Goal: Task Accomplishment & Management: Complete application form

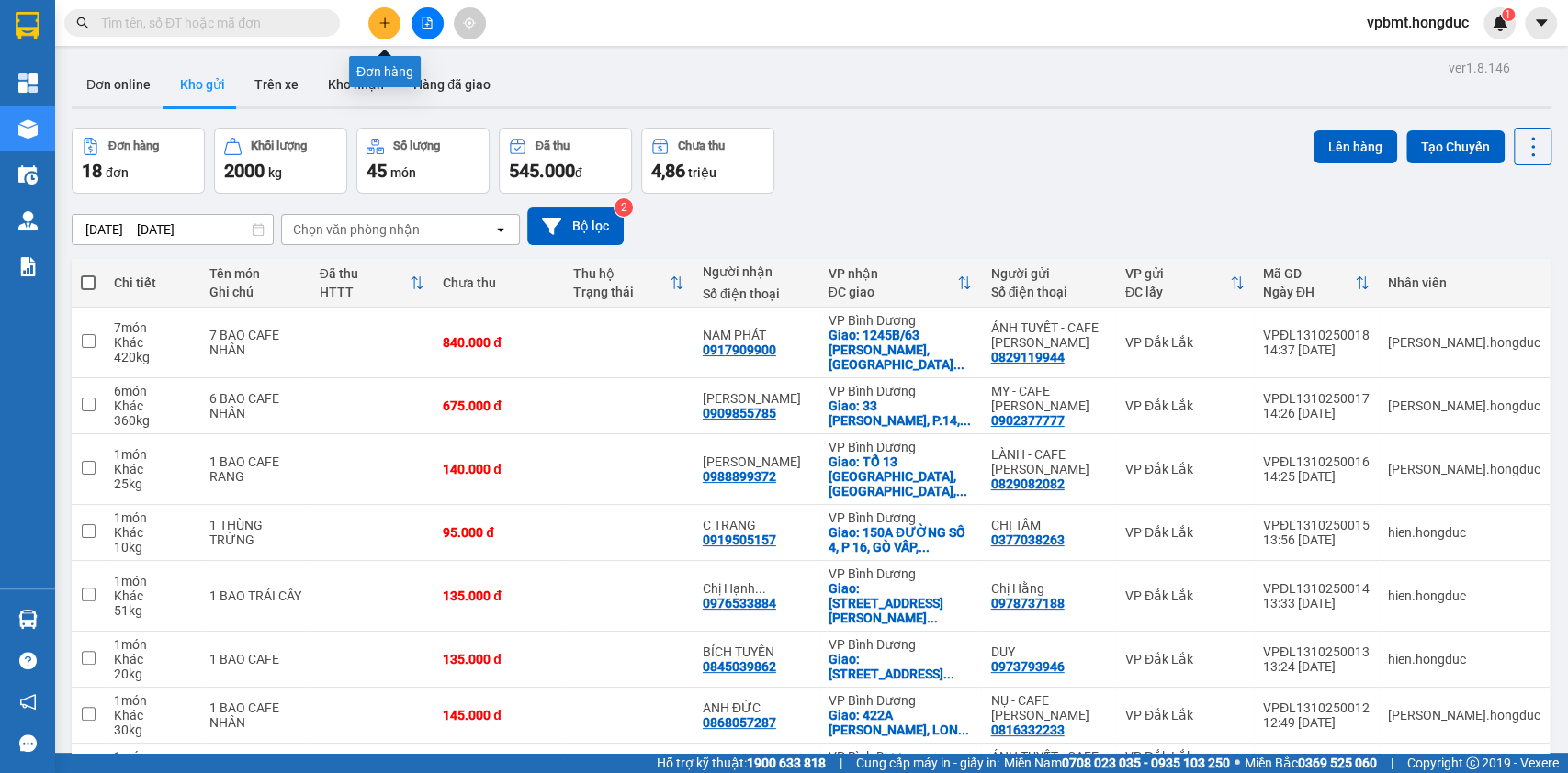
click at [382, 24] on icon "plus" at bounding box center [385, 23] width 13 height 13
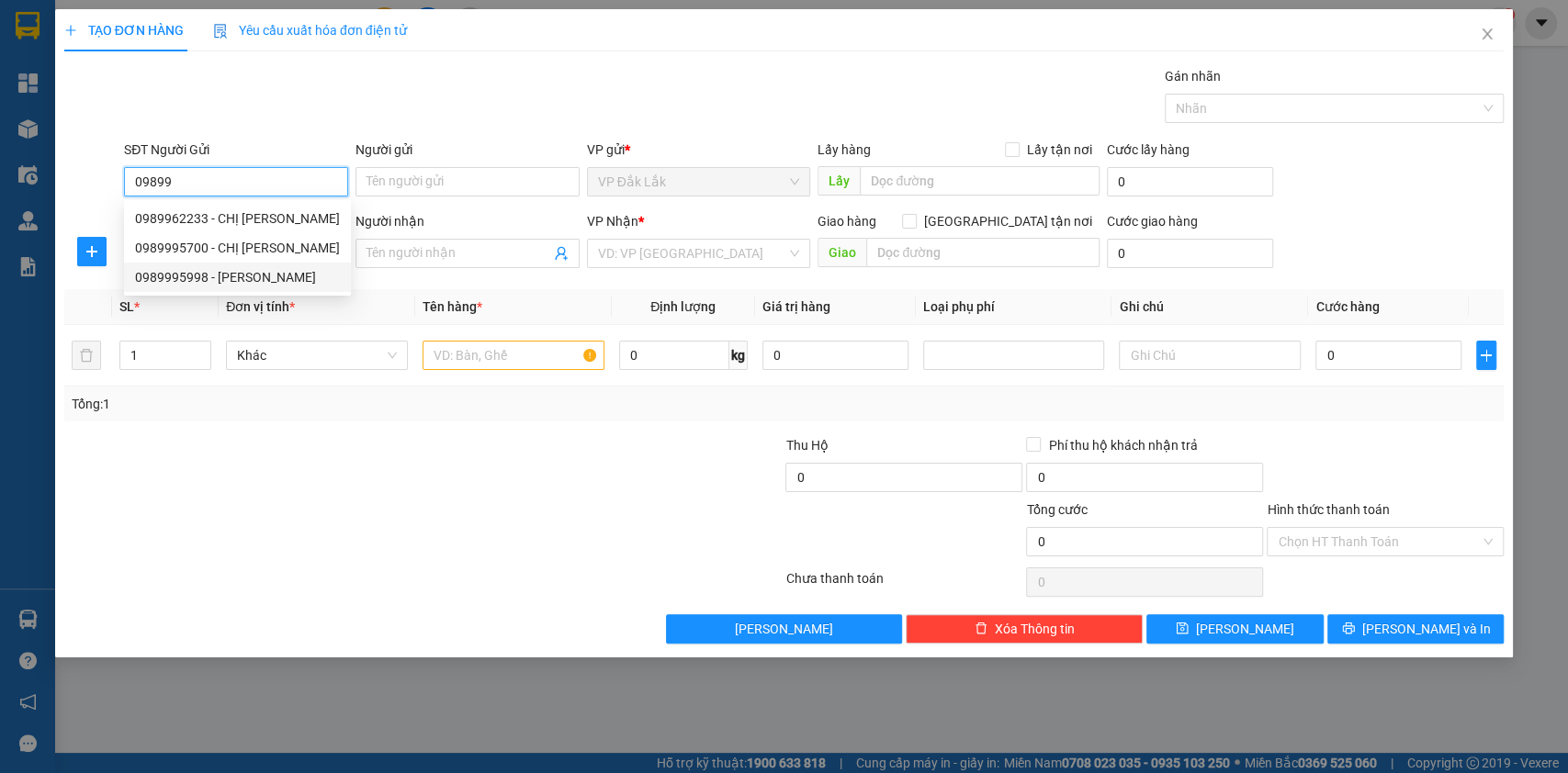
click at [258, 280] on div "0989995998 - ANH VƯƠNG" at bounding box center [237, 277] width 205 height 21
type input "0989995998"
type input "[PERSON_NAME]"
type input "0968143343"
type input "EM PHI"
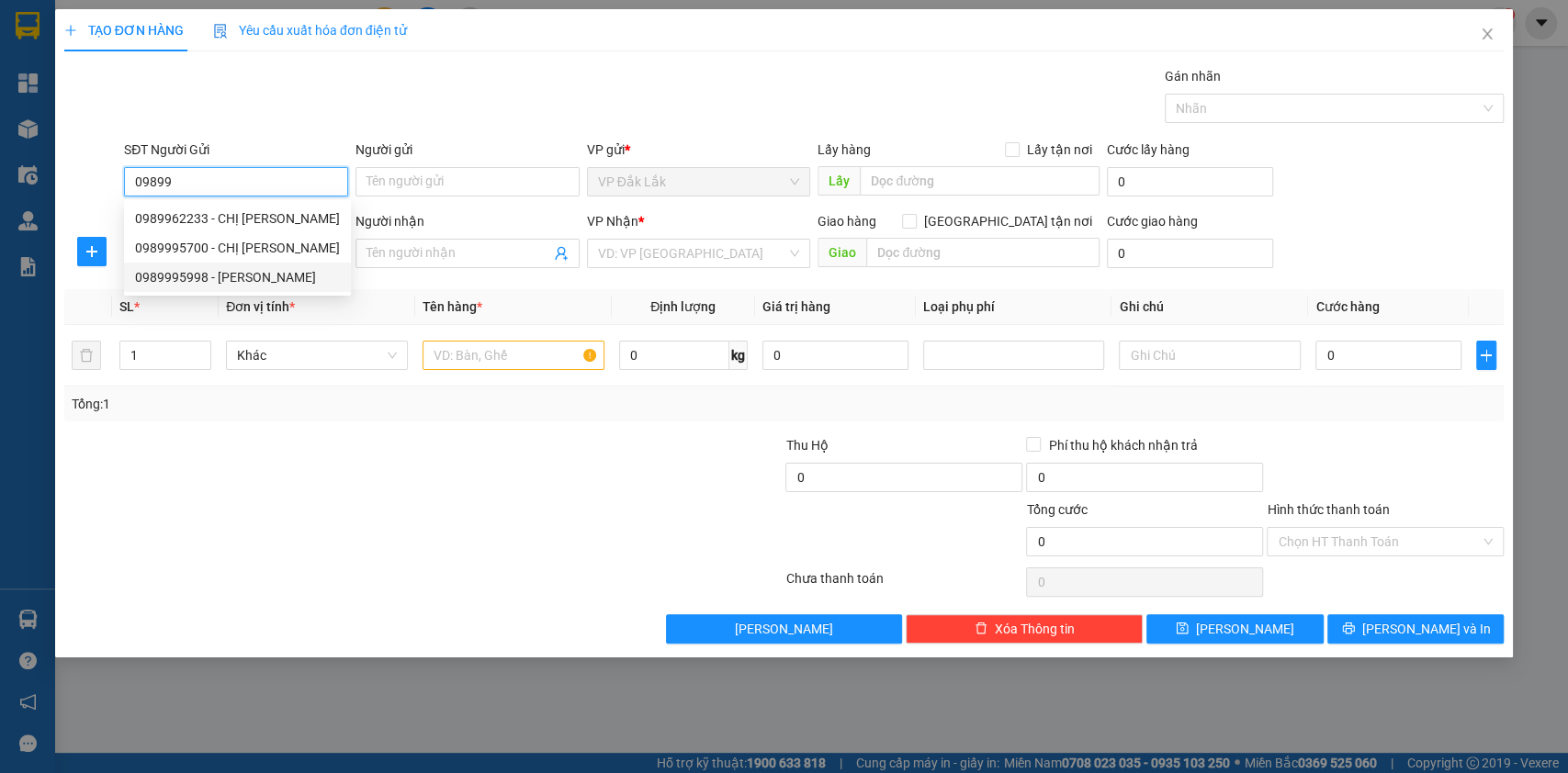
checkbox input "true"
type input "100 NGUYỄN CÔNG HOAN,P.ĐÔNG HÒA,DĨ AN"
type input "190.000"
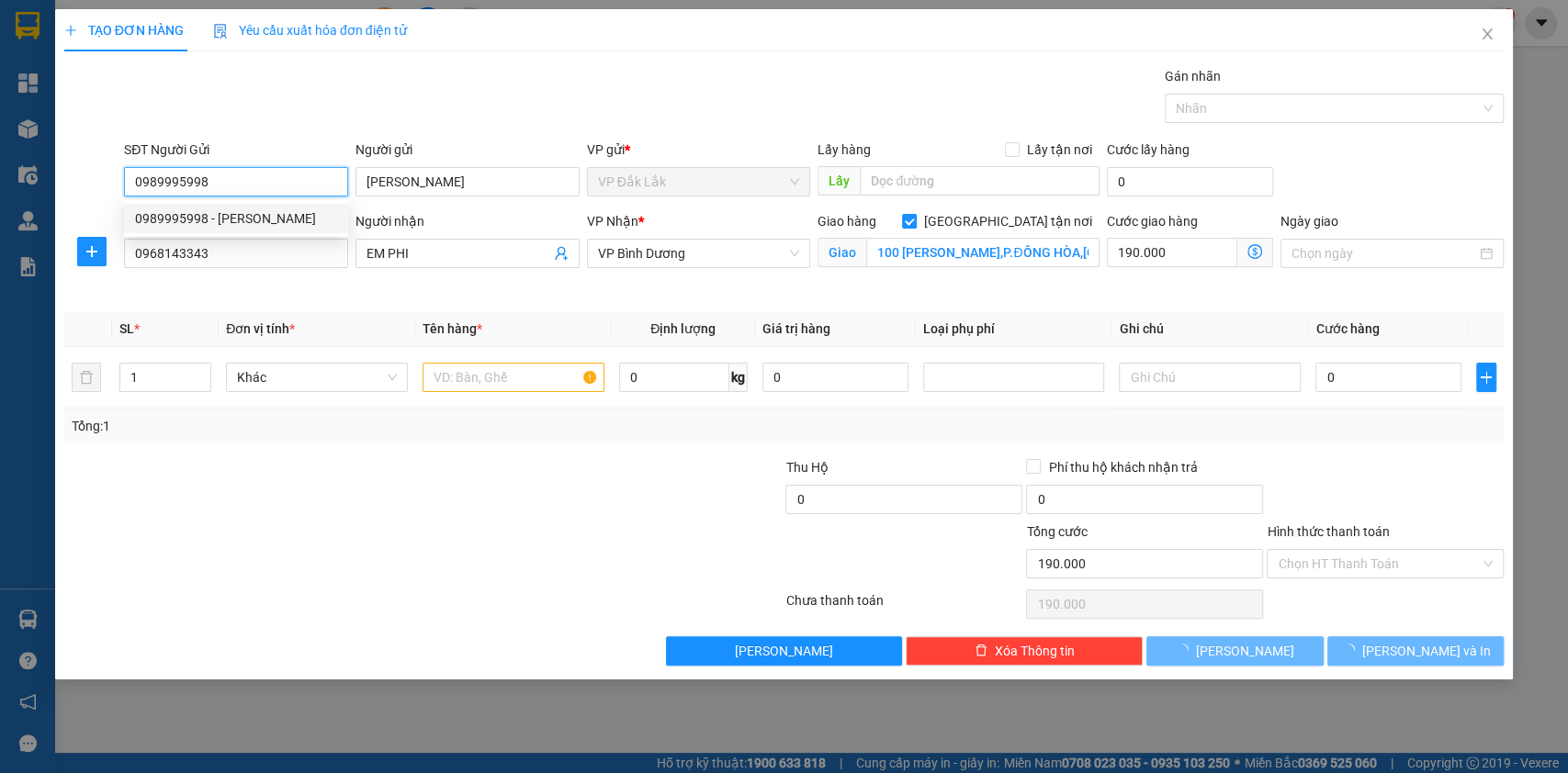
type input "610.000"
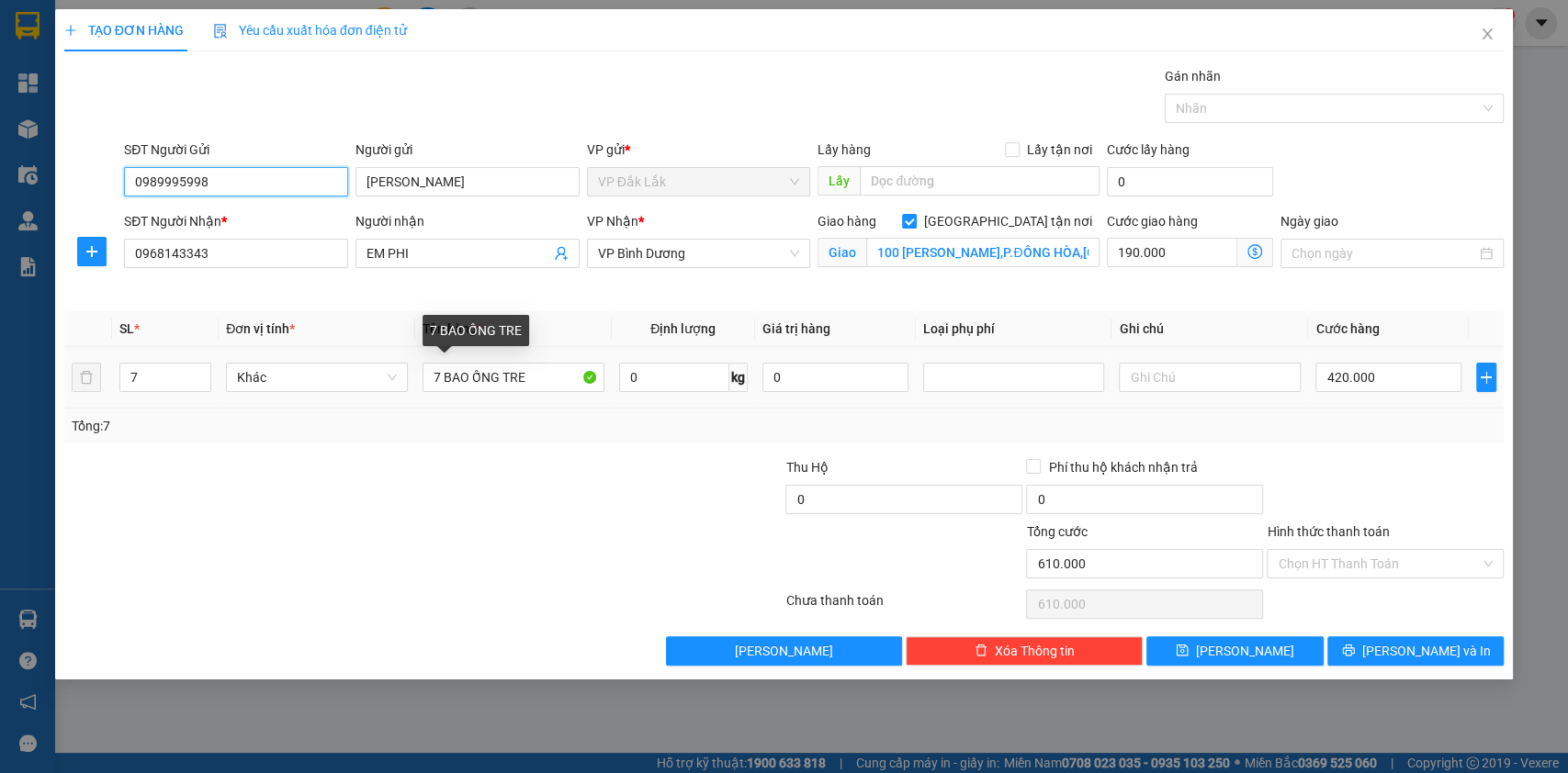
type input "0989995998"
click at [441, 422] on div "Tổng: 7" at bounding box center [338, 426] width 535 height 21
click at [444, 379] on input "7 BAO ỐNG TRE" at bounding box center [513, 377] width 182 height 29
type input "5 BAO ỐNG TRE"
click at [142, 377] on input "7" at bounding box center [165, 377] width 91 height 27
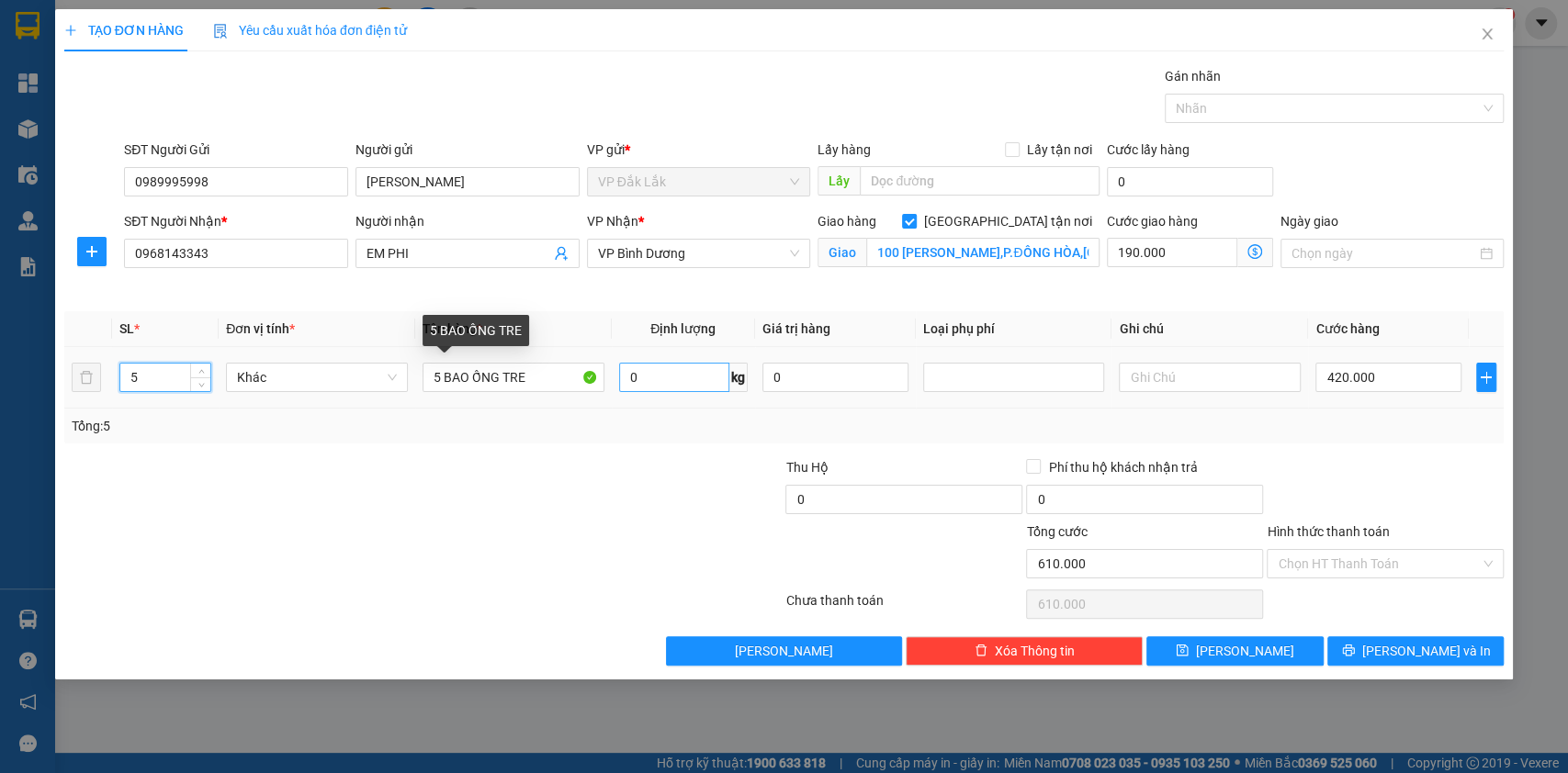
type input "5"
click at [698, 379] on input "0" at bounding box center [674, 377] width 111 height 29
type input "200"
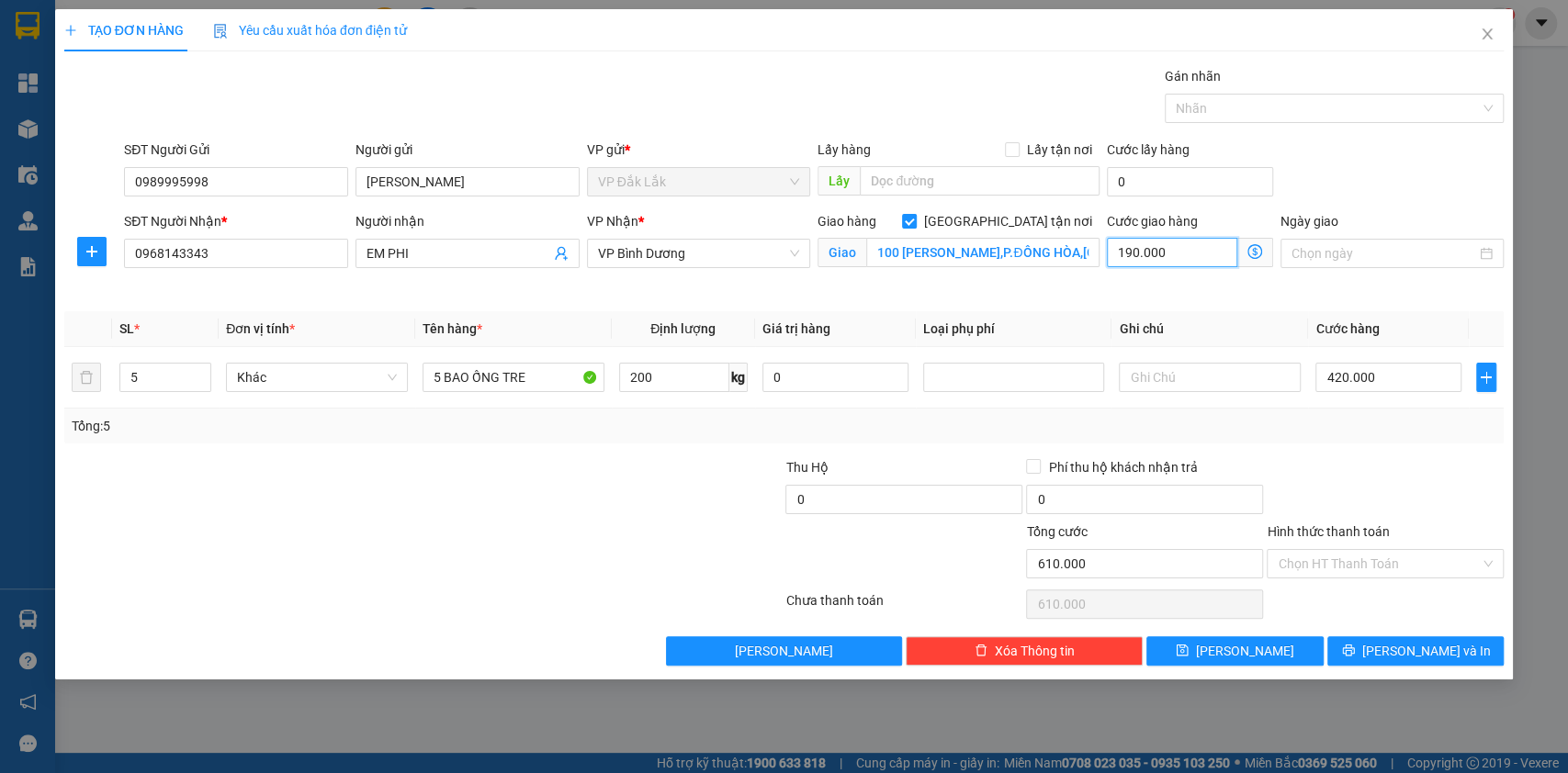
click at [1176, 260] on input "190.000" at bounding box center [1171, 252] width 130 height 29
click at [1128, 252] on input "190.000" at bounding box center [1171, 252] width 130 height 29
click at [1139, 246] on input "190.000" at bounding box center [1171, 252] width 130 height 29
type input "439.000"
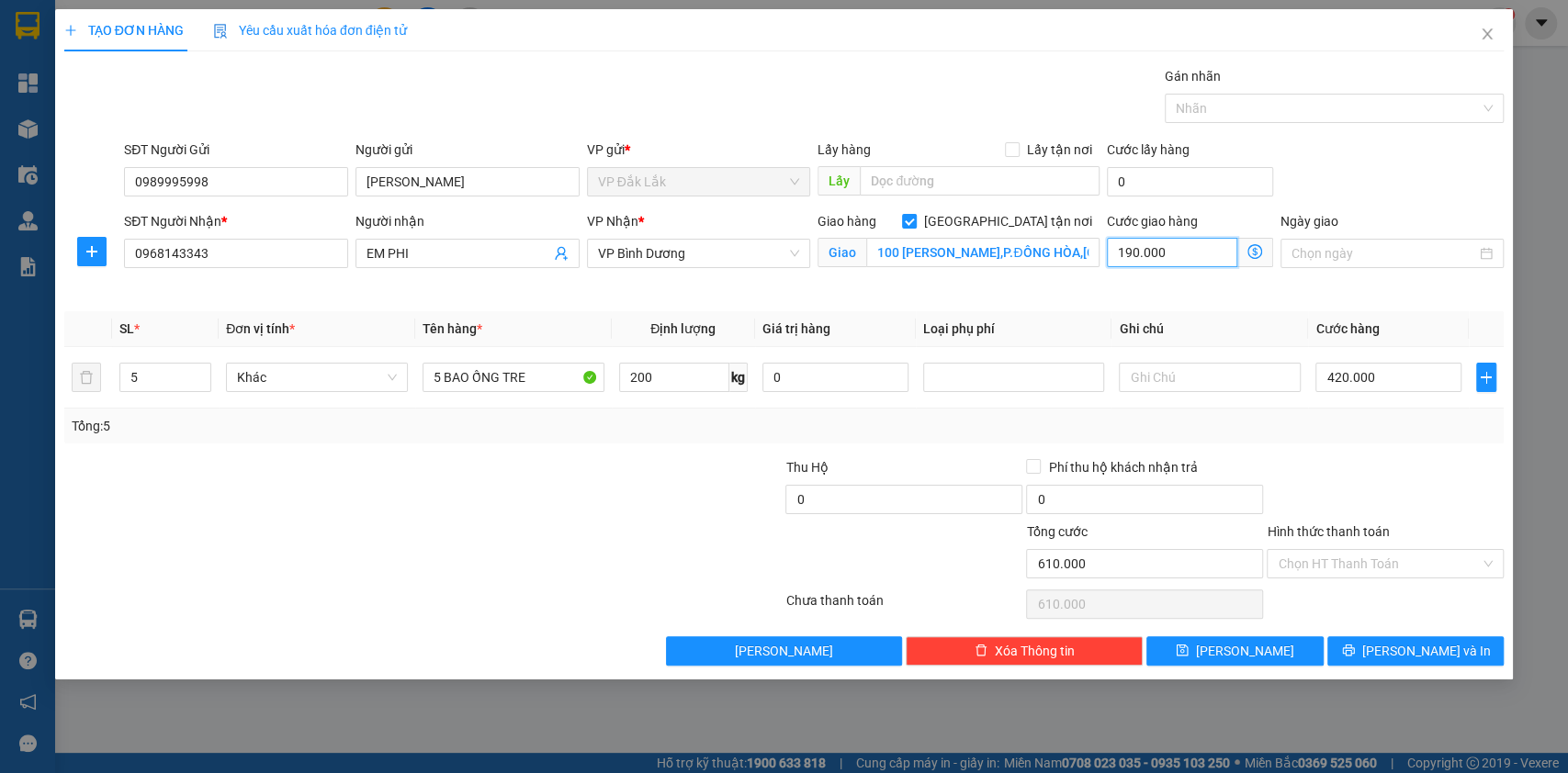
type input "19.000"
type input "421.000"
type input "1.000"
type input "435.000"
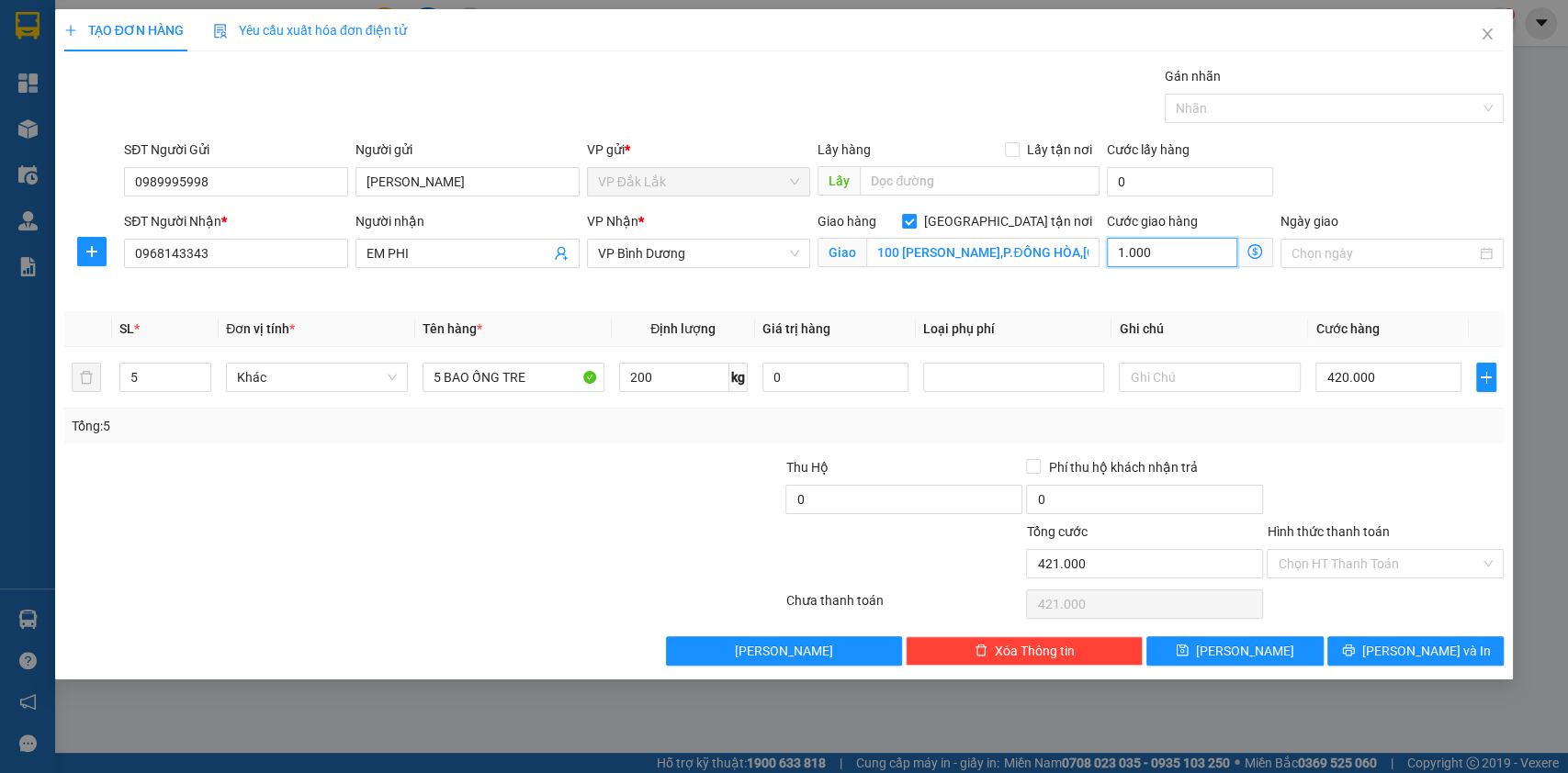
type input "435.000"
type input "15.000"
type input "570.000"
type input "150.000"
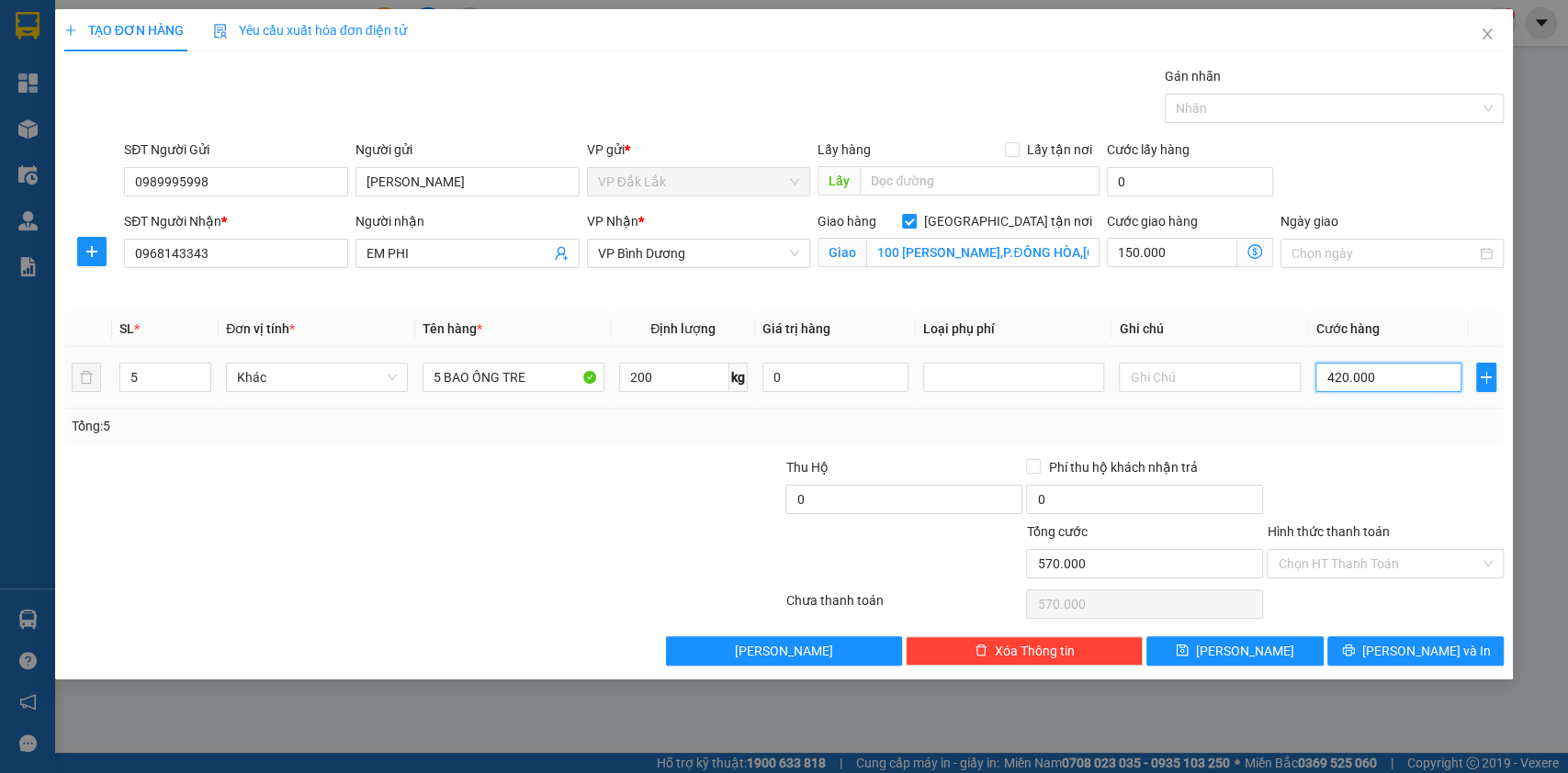
click at [1358, 384] on input "420.000" at bounding box center [1388, 377] width 146 height 29
type input "150.003"
type input "3"
type input "150.030"
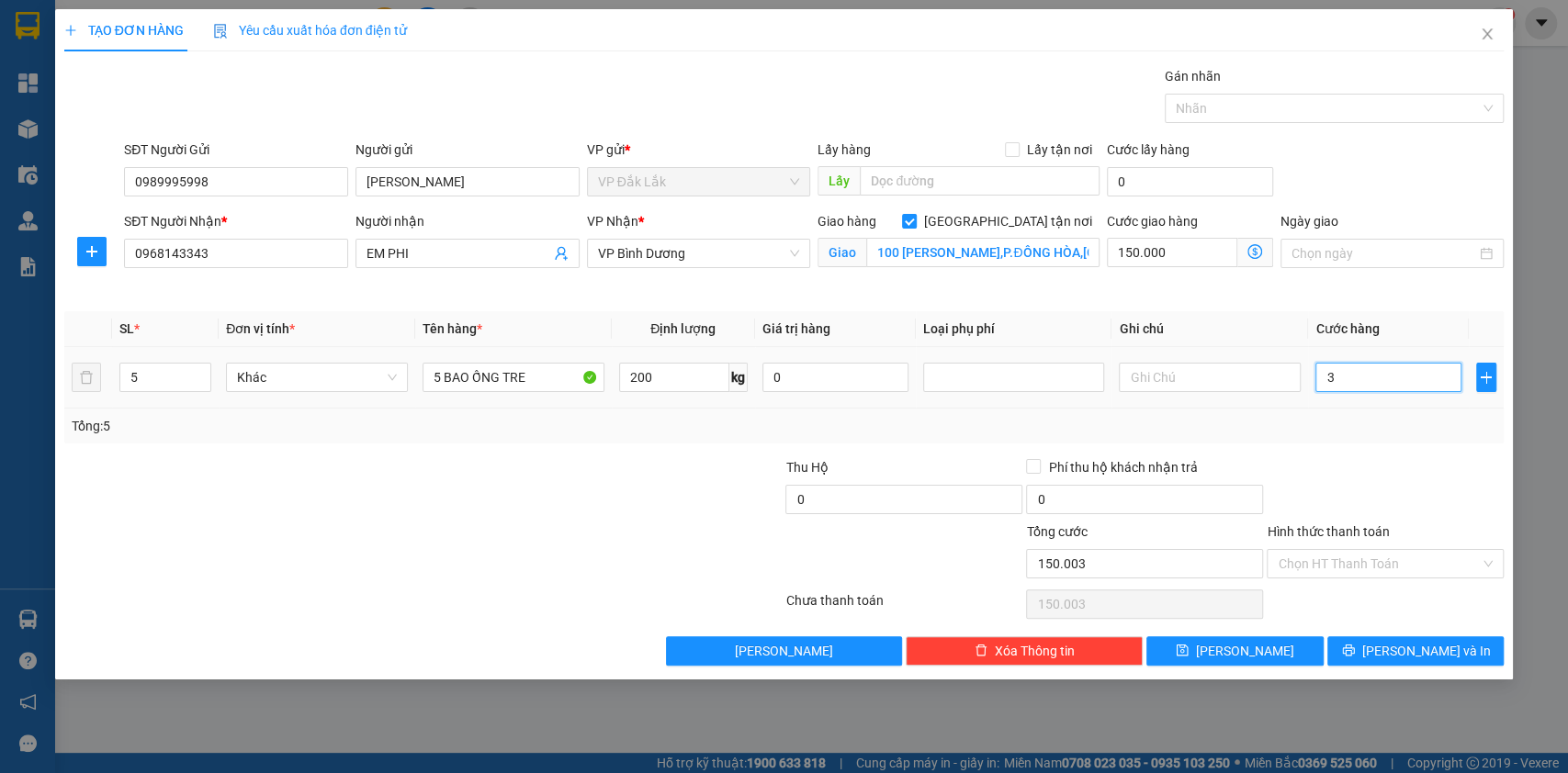
type input "150.030"
type input "30"
type input "150.300"
type input "300"
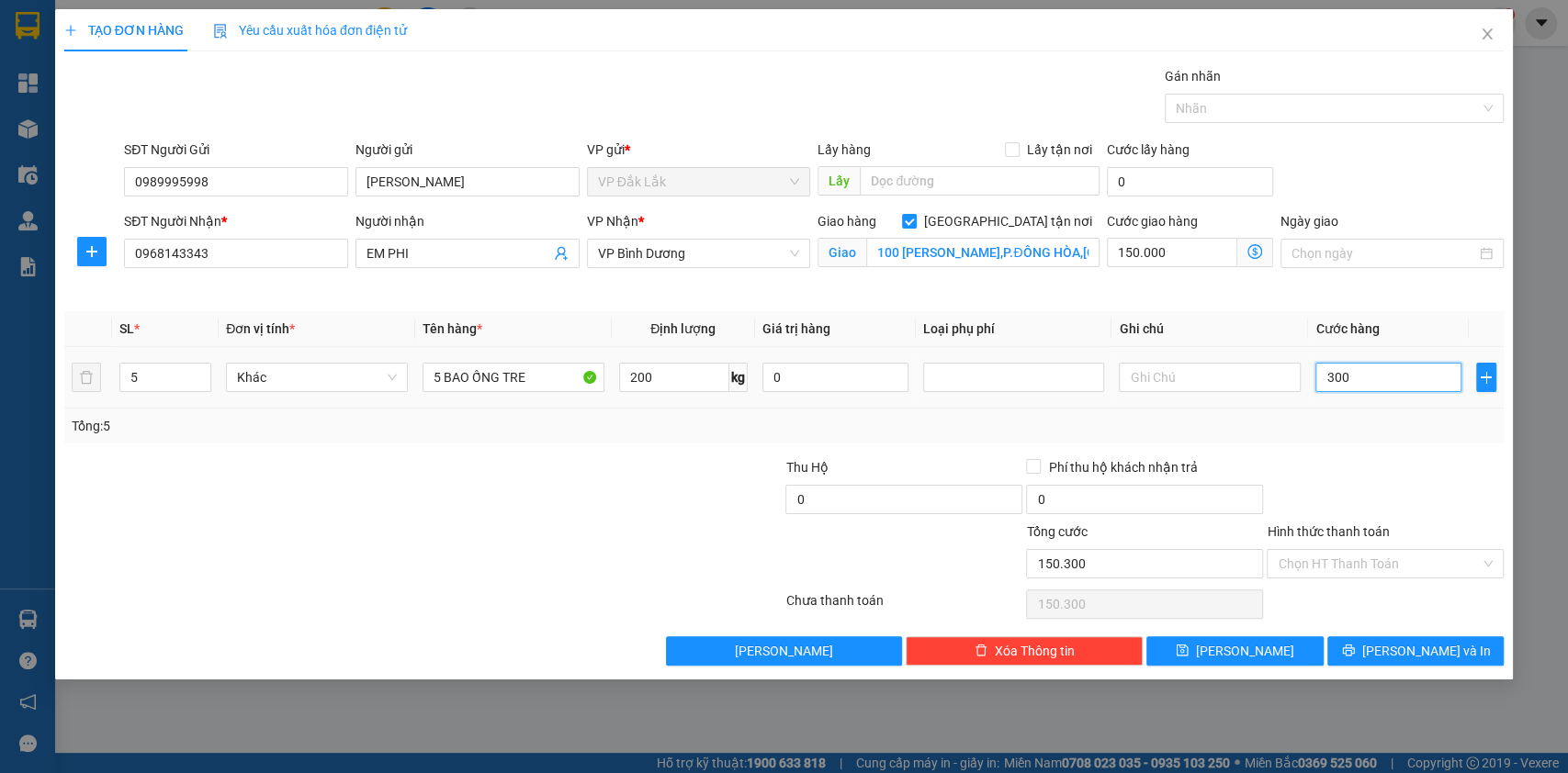
type input "153.000"
type input "3.000"
type input "180.000"
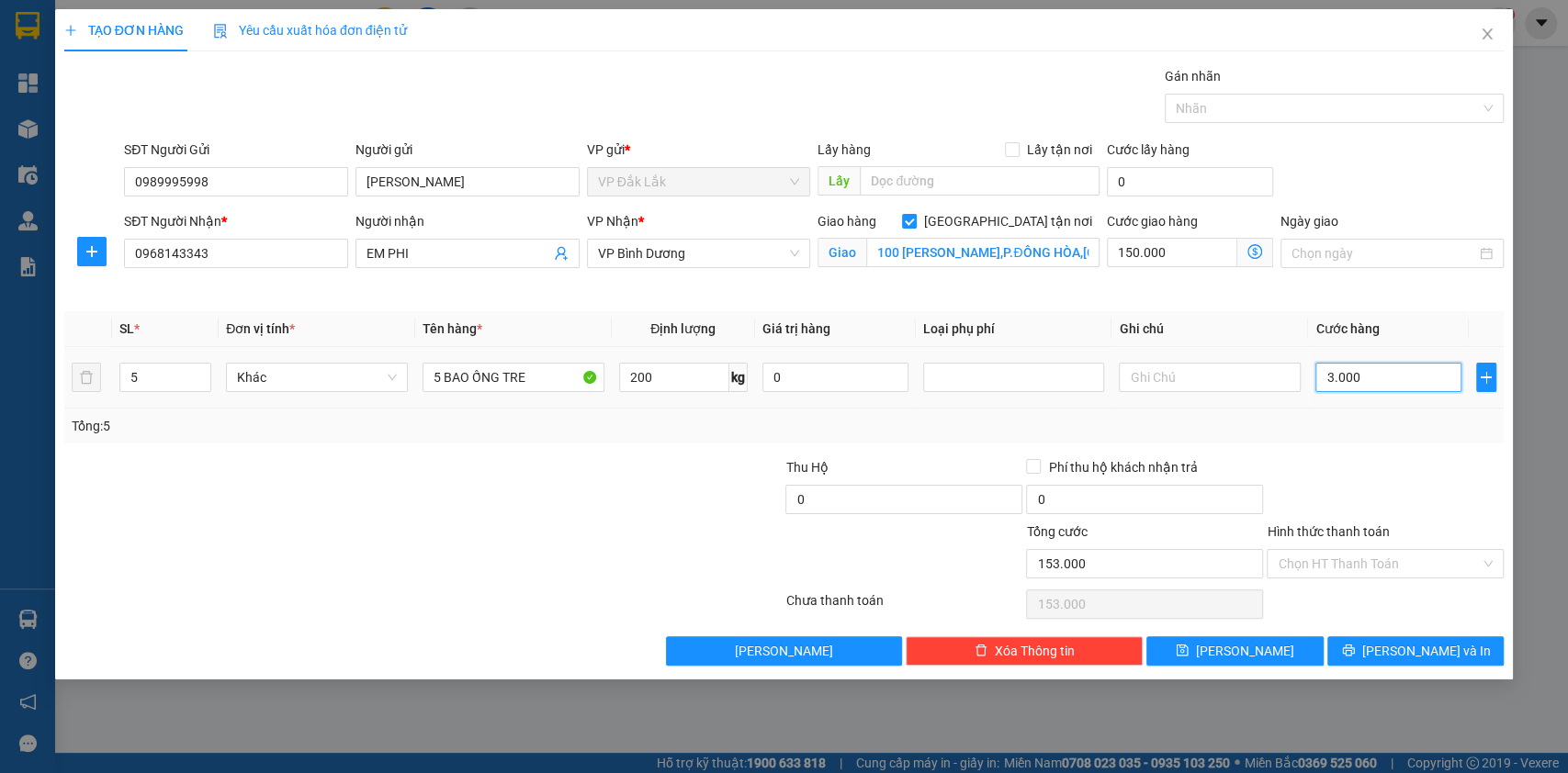
type input "30.000"
type input "450.000"
type input "300.000"
click at [1212, 651] on button "Lưu" at bounding box center [1235, 650] width 176 height 29
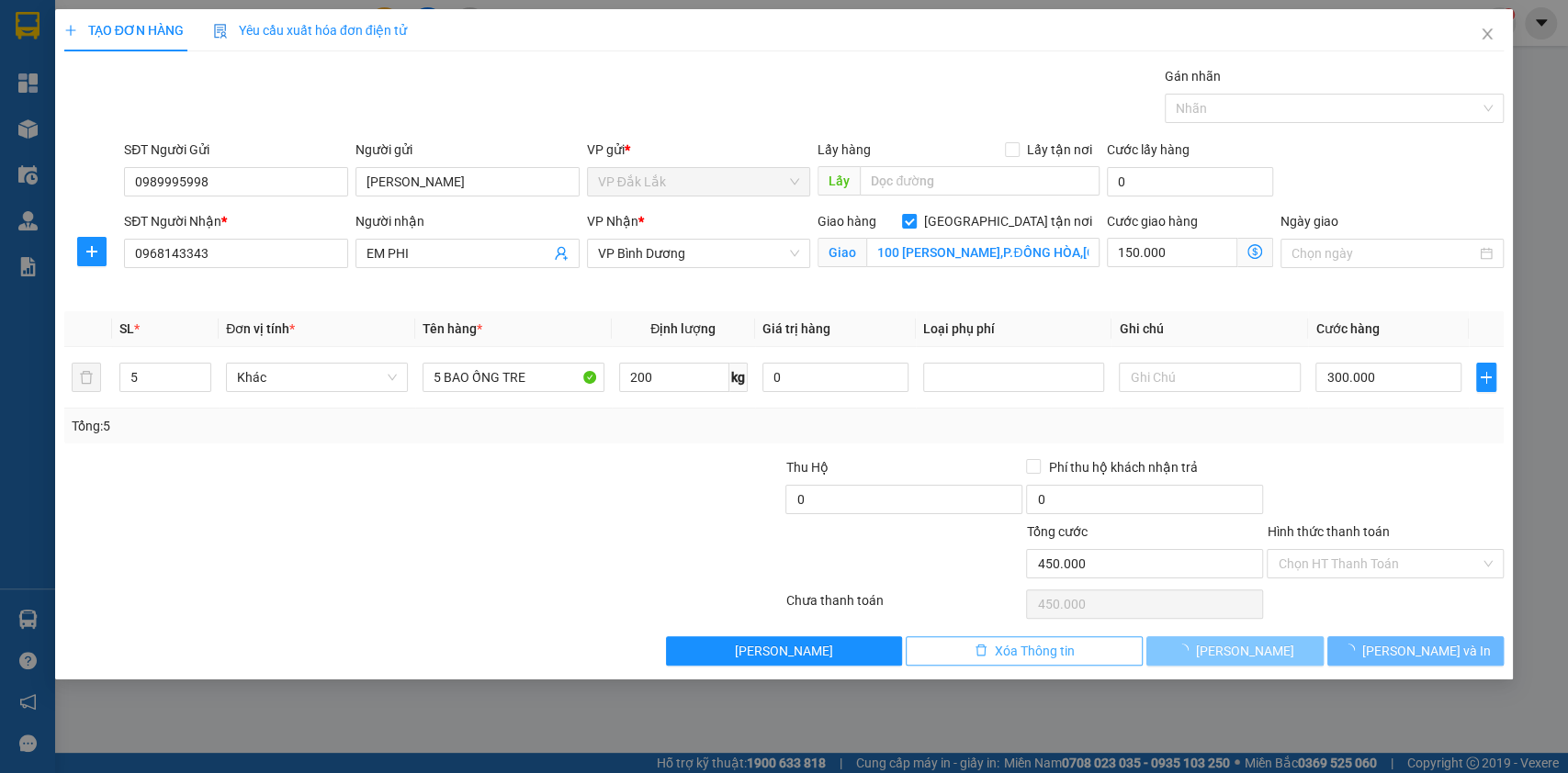
checkbox input "false"
type input "0"
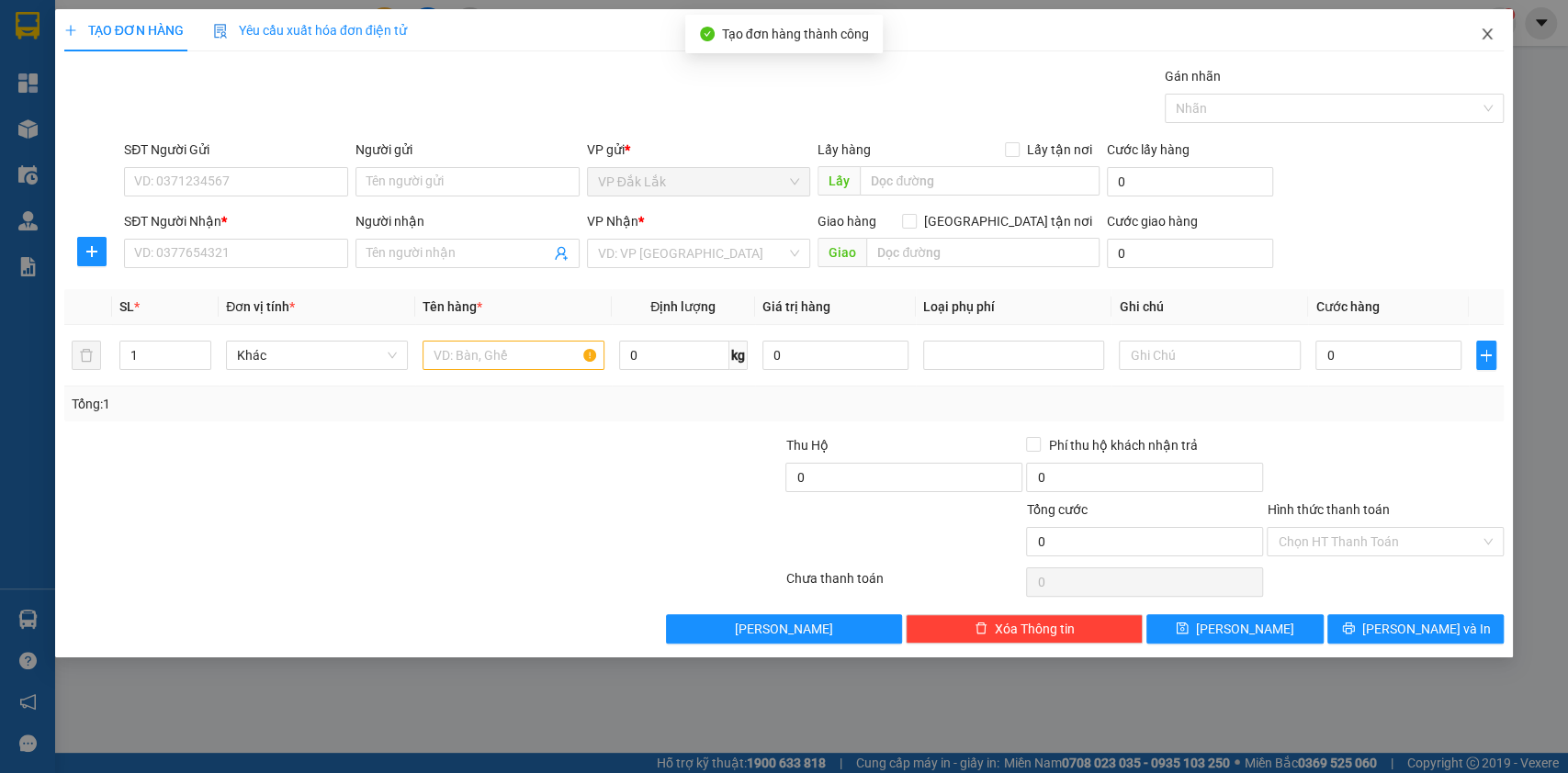
click at [1491, 39] on icon "close" at bounding box center [1487, 34] width 10 height 11
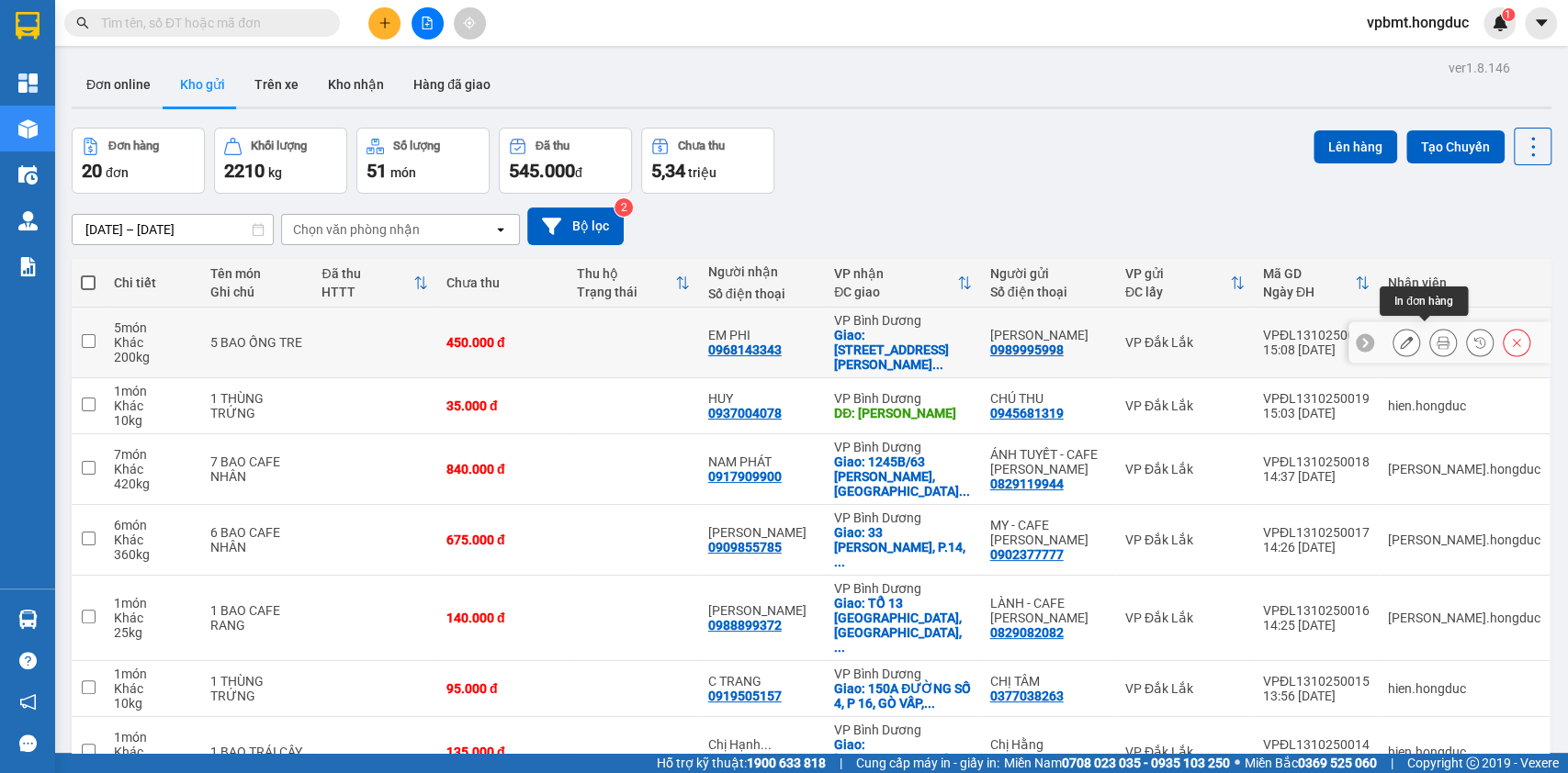
click at [1429, 334] on button at bounding box center [1442, 343] width 25 height 32
click at [1429, 336] on button at bounding box center [1442, 343] width 25 height 32
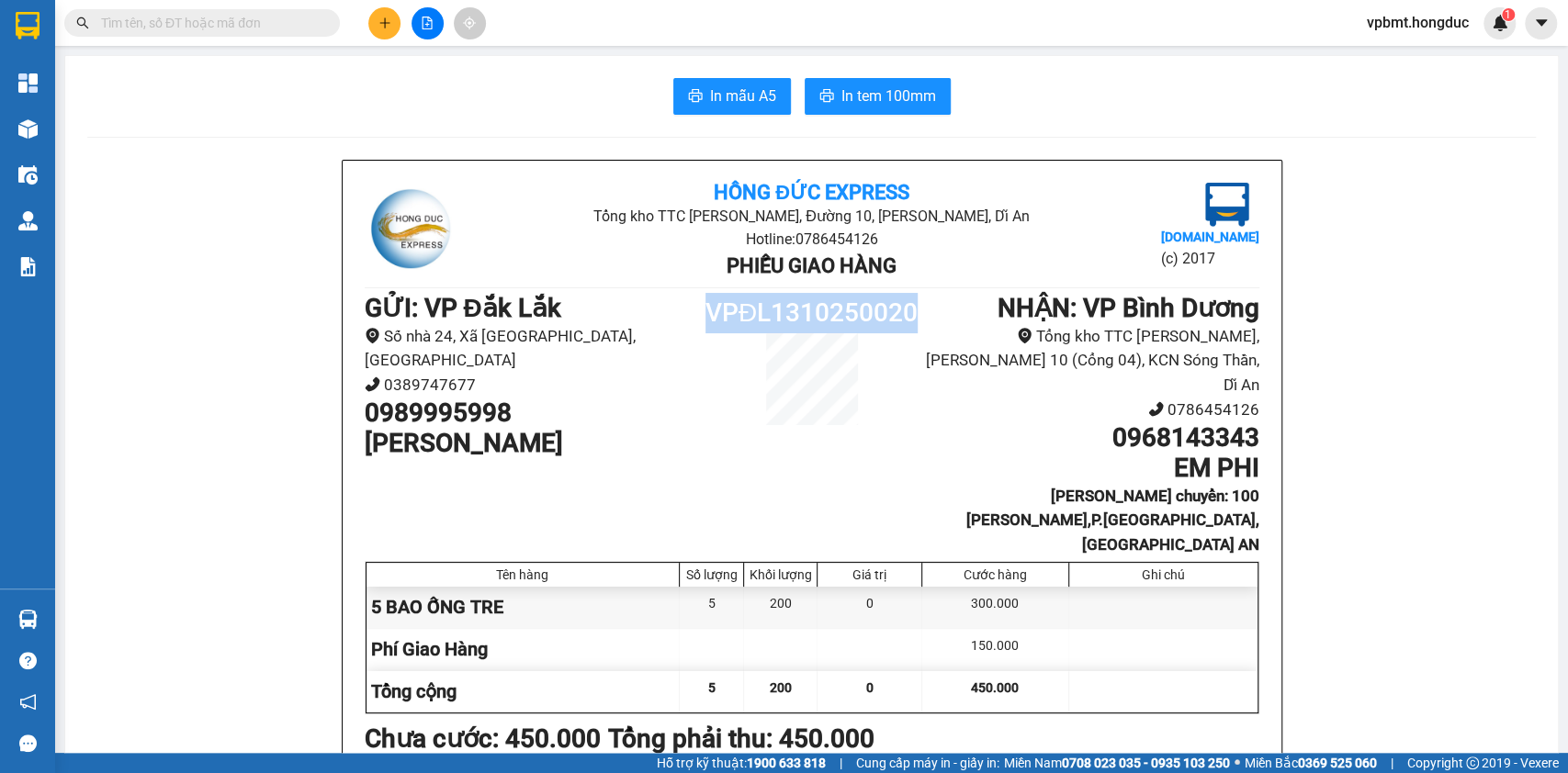
drag, startPoint x: 698, startPoint y: 312, endPoint x: 904, endPoint y: 315, distance: 206.0
click at [904, 315] on h1 "VPĐL1310250020" at bounding box center [811, 313] width 224 height 40
copy h1 "VPĐL1310250020"
click at [577, 398] on h1 "0989995998" at bounding box center [532, 413] width 335 height 31
